Goal: Consume media (video, audio)

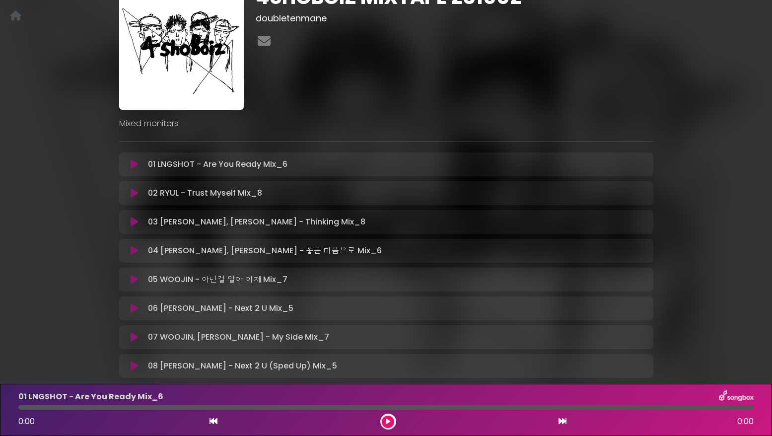
scroll to position [136, 0]
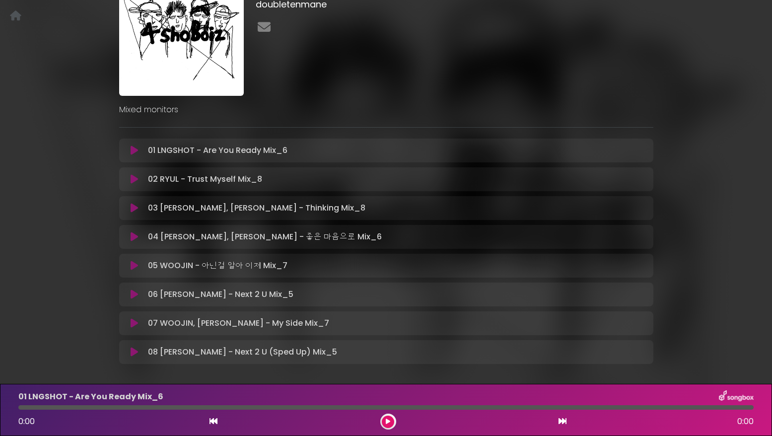
scroll to position [136, 0]
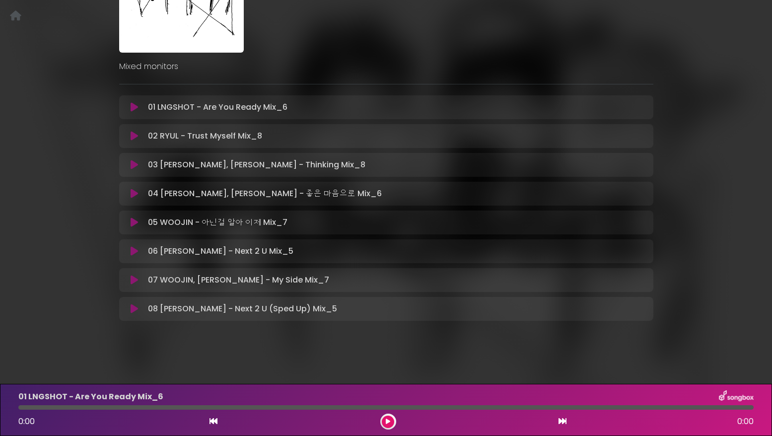
click at [264, 348] on div "4SHOBOIZ MIXTAPE 251002 doubletenmane" at bounding box center [386, 126] width 772 height 469
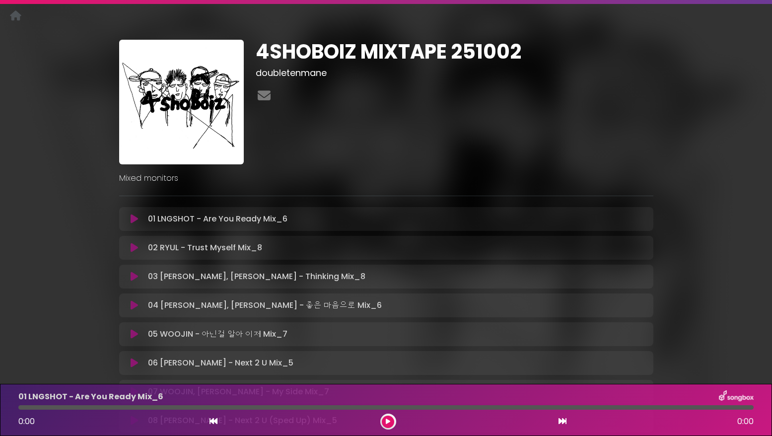
scroll to position [0, 0]
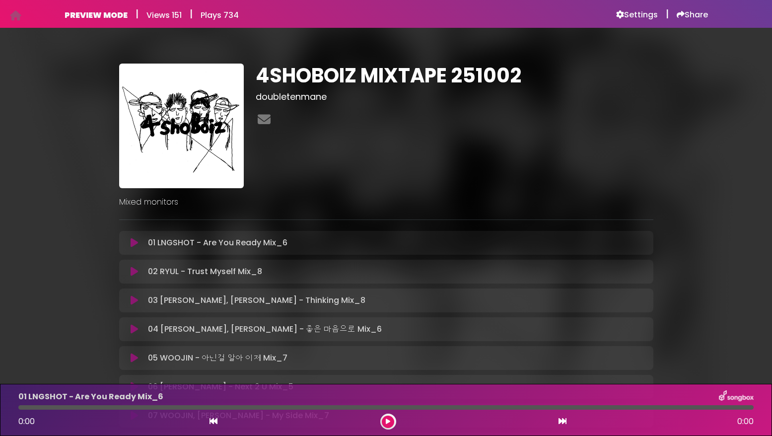
click at [461, 139] on div "4SHOBOIZ MIXTAPE 251002 doubletenmane" at bounding box center [455, 126] width 410 height 125
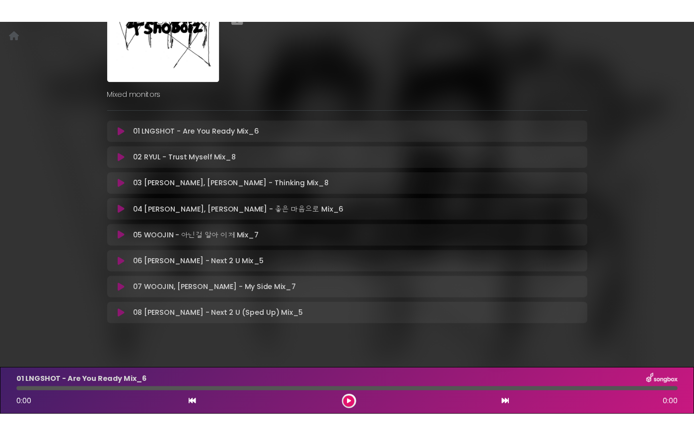
scroll to position [120, 0]
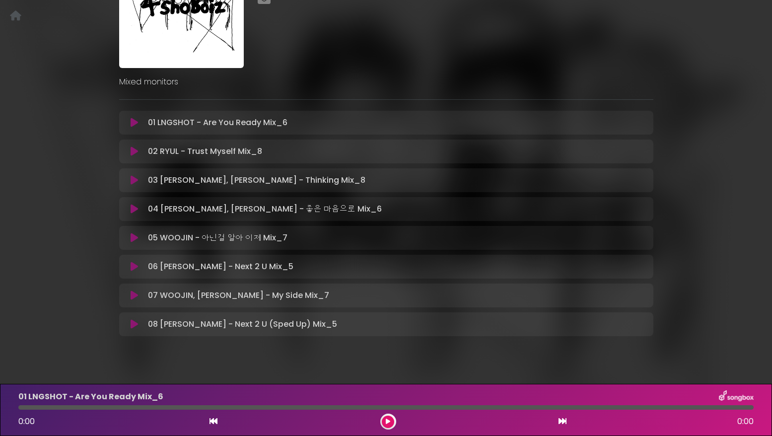
click at [549, 71] on div "Mixed monitors" at bounding box center [386, 78] width 546 height 20
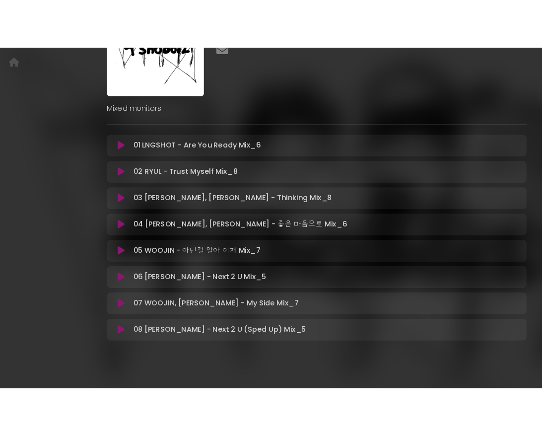
scroll to position [98, 0]
